Goal: Find specific page/section: Find specific page/section

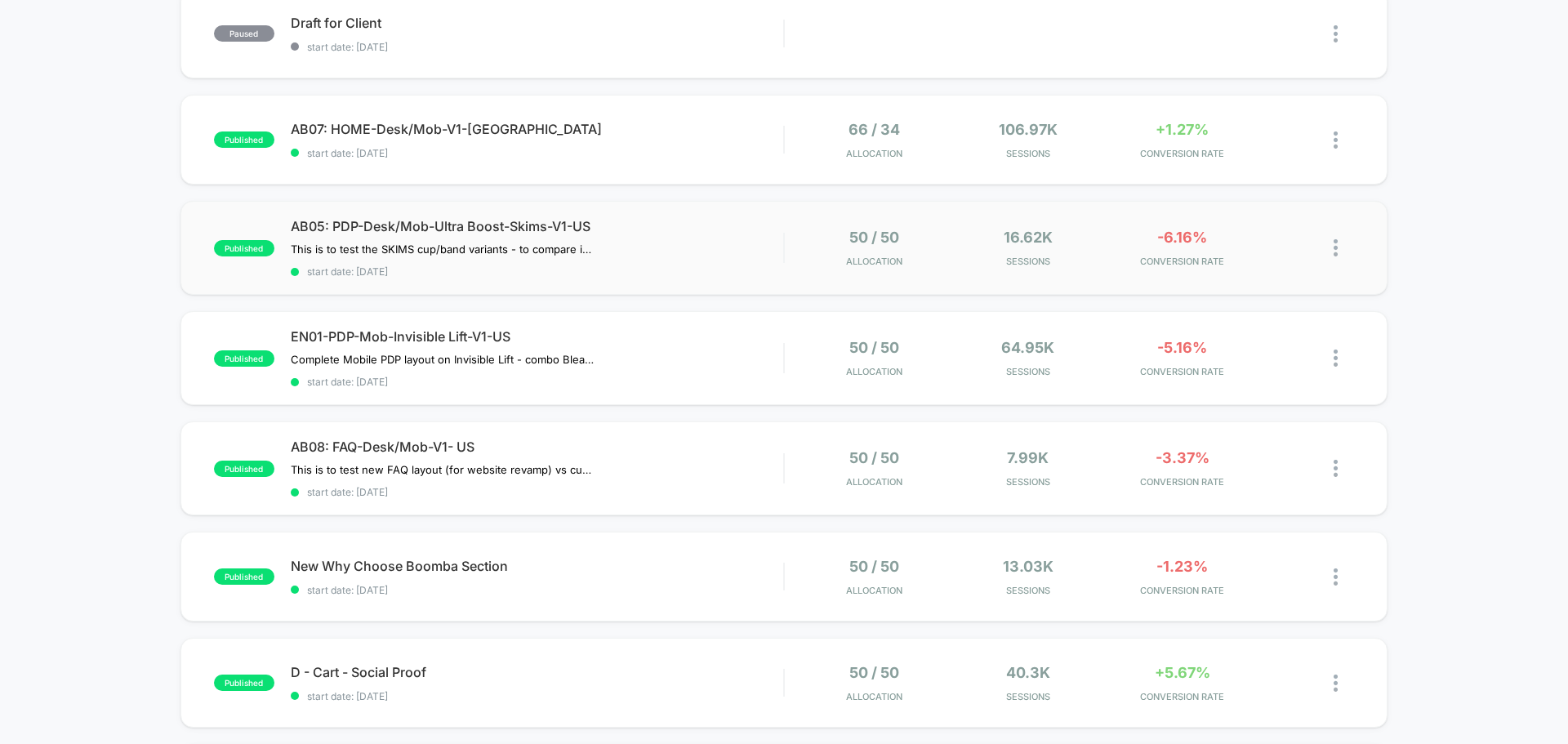
scroll to position [163, 0]
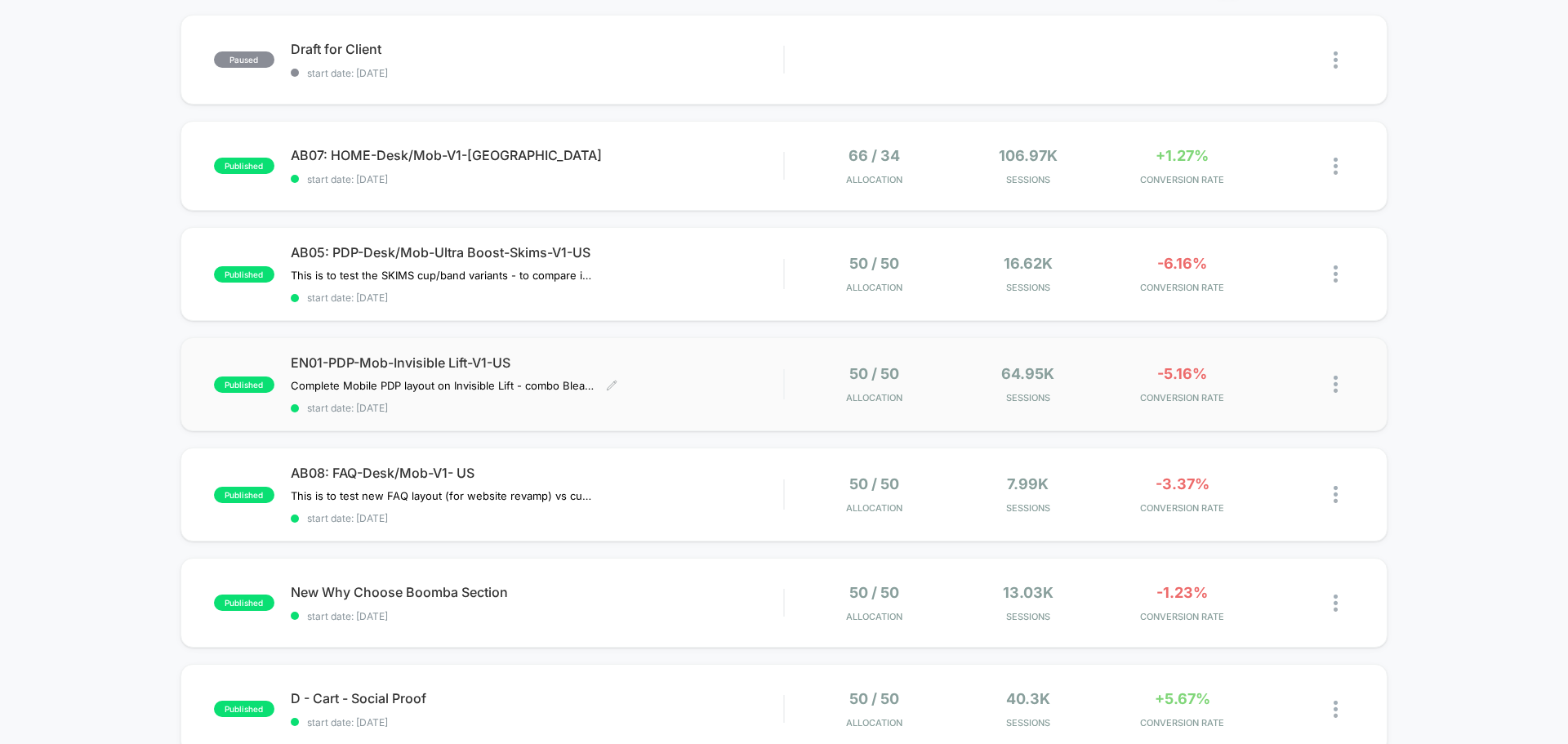
click at [760, 398] on div "EN01-PDP-Mob-Invisible Lift-V1-US Complete Mobile PDP layout on Invisible Lift …" at bounding box center [538, 383] width 493 height 59
